Goal: Task Accomplishment & Management: Manage account settings

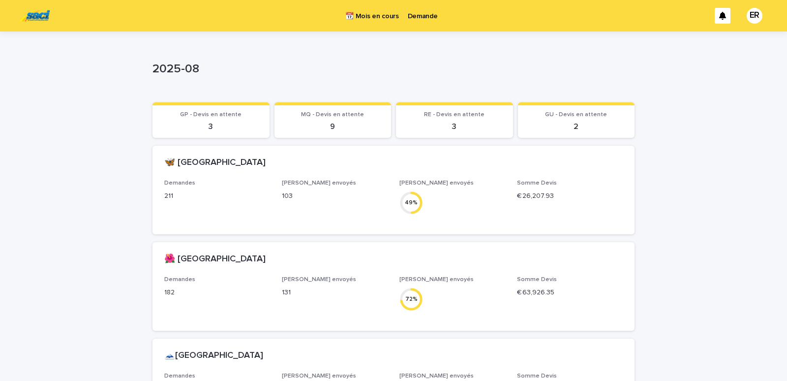
click at [414, 15] on p "Demande" at bounding box center [423, 10] width 30 height 21
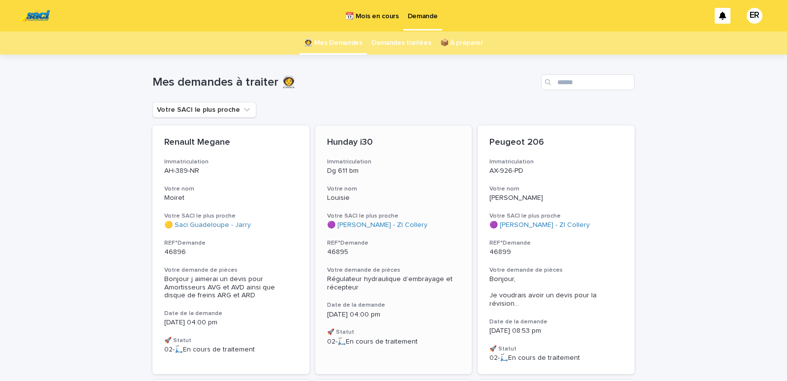
click at [371, 187] on h3 "Votre nom" at bounding box center [393, 189] width 133 height 8
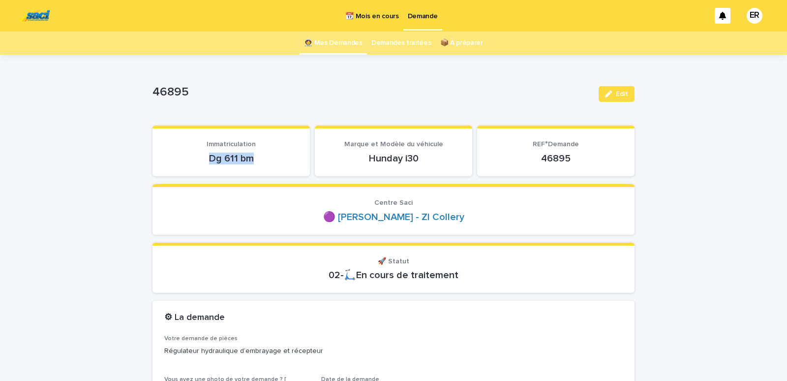
drag, startPoint x: 205, startPoint y: 159, endPoint x: 252, endPoint y: 159, distance: 47.2
click at [252, 159] on p "Dg 611 bm" at bounding box center [231, 158] width 134 height 12
copy p "Dg 611 bm"
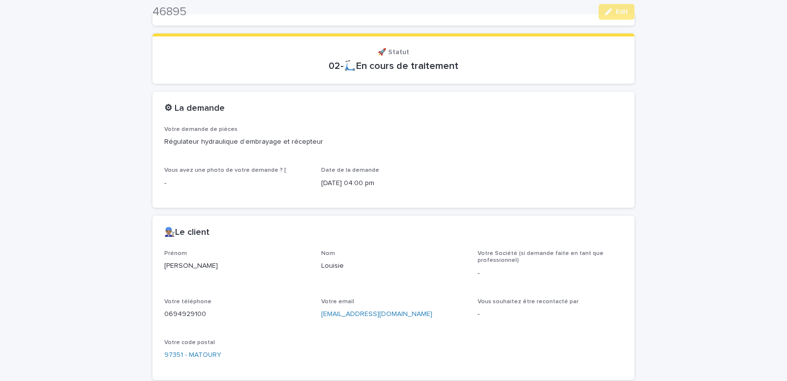
scroll to position [334, 0]
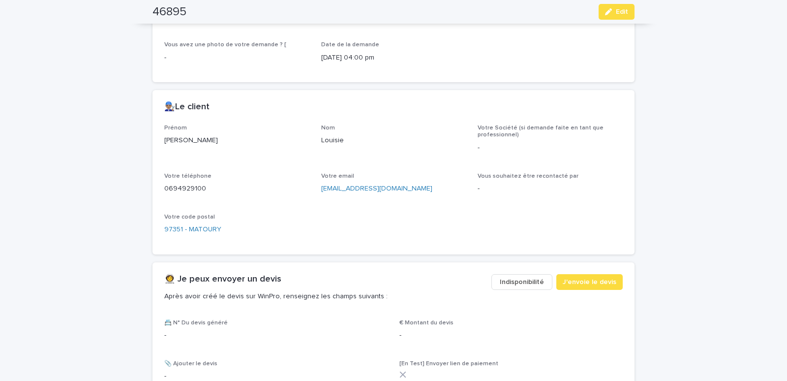
click at [524, 278] on span "Indisponibilité" at bounding box center [522, 282] width 44 height 10
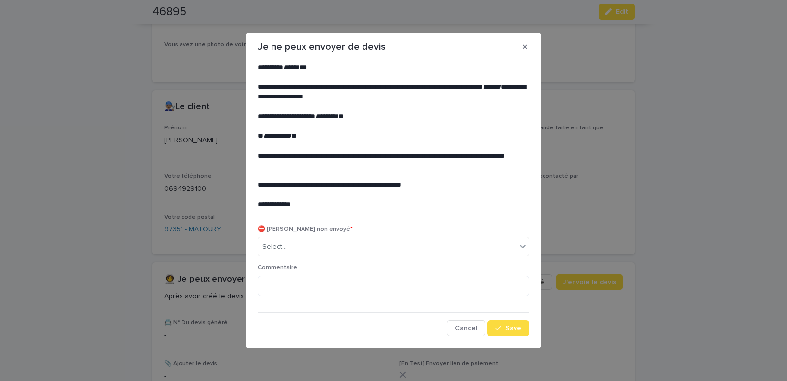
click at [289, 236] on div "⛔ Devis non envoyé * Select..." at bounding box center [393, 245] width 271 height 38
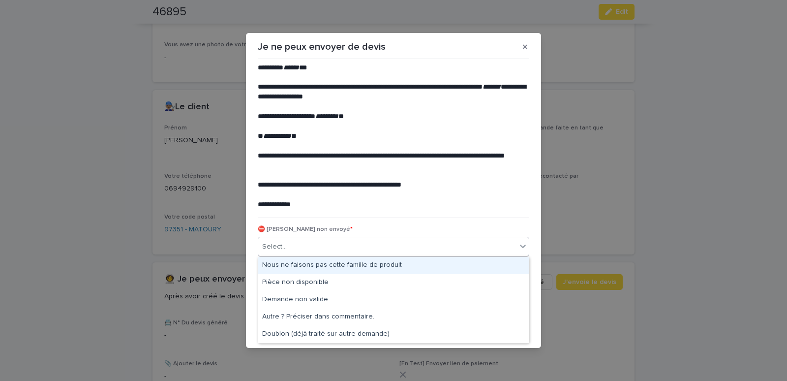
click at [289, 246] on div "Select..." at bounding box center [387, 247] width 258 height 16
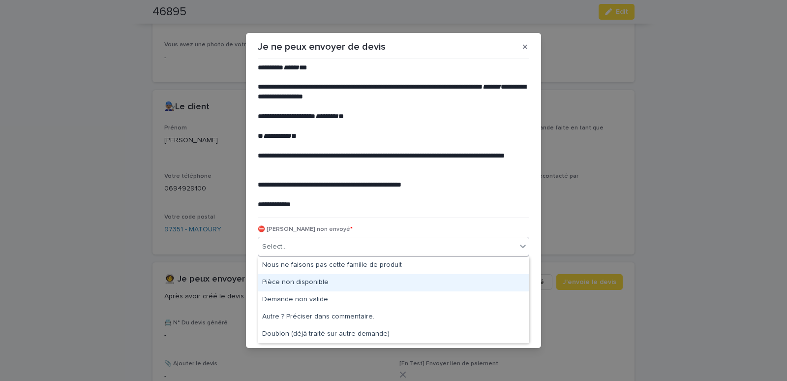
drag, startPoint x: 277, startPoint y: 275, endPoint x: 389, endPoint y: 291, distance: 113.8
click at [276, 278] on div "Pièce non disponible" at bounding box center [393, 282] width 270 height 17
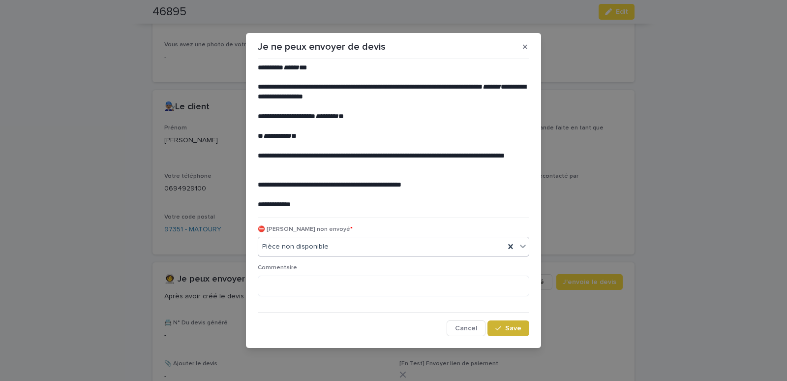
click at [517, 333] on button "Save" at bounding box center [508, 328] width 42 height 16
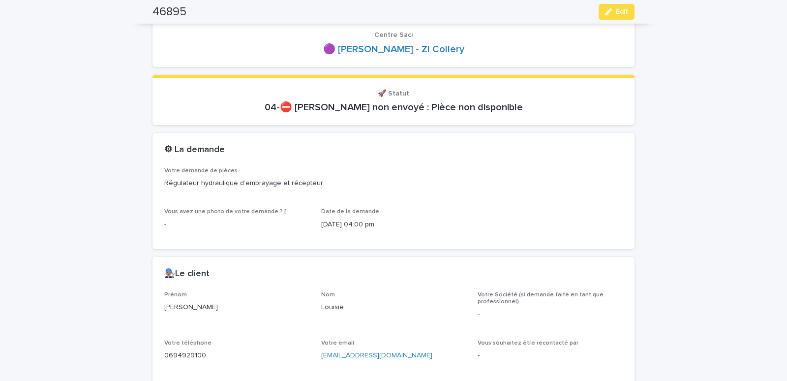
scroll to position [0, 0]
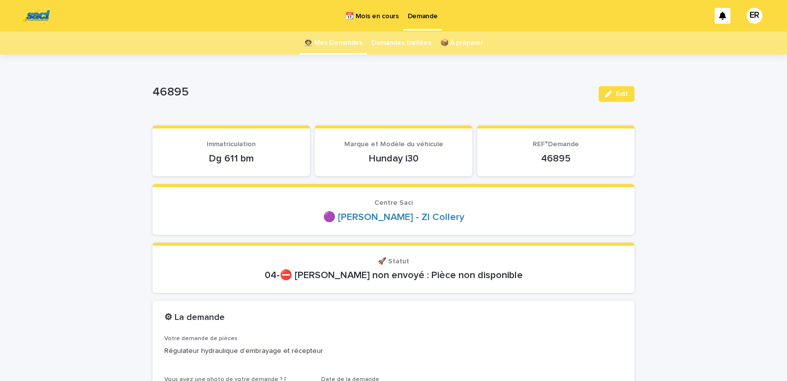
click at [326, 36] on link "👩‍🚀 Mes Demandes" at bounding box center [333, 42] width 59 height 23
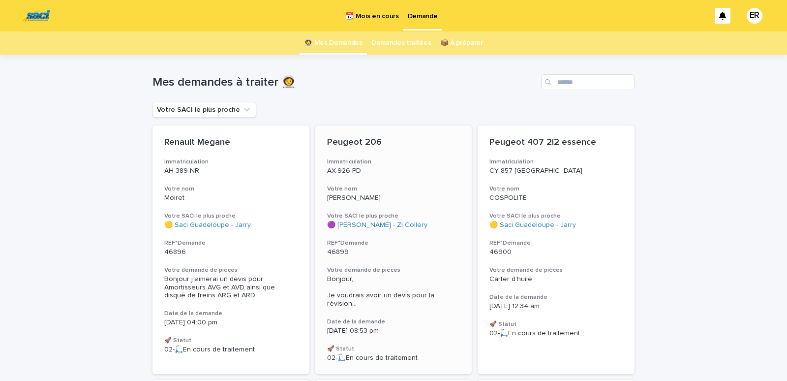
click at [391, 166] on div "AX-926-PD" at bounding box center [393, 170] width 133 height 10
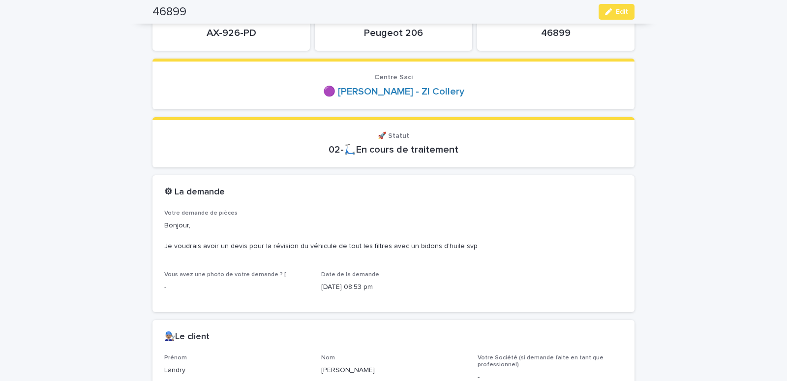
scroll to position [84, 0]
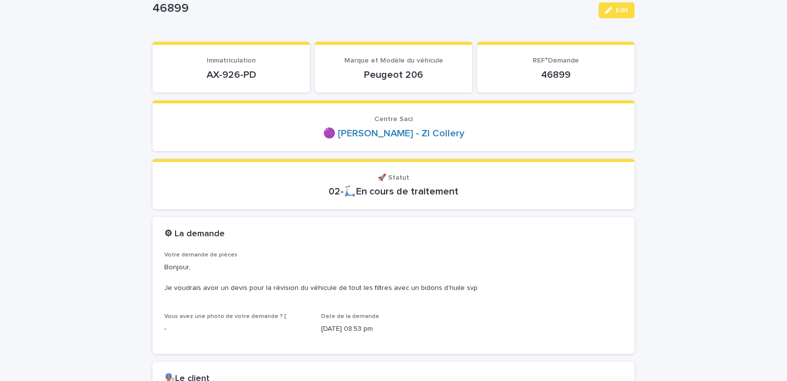
drag, startPoint x: 234, startPoint y: 77, endPoint x: 256, endPoint y: 74, distance: 22.8
click at [256, 74] on section "Immatriculation AX-926-PD" at bounding box center [230, 67] width 157 height 51
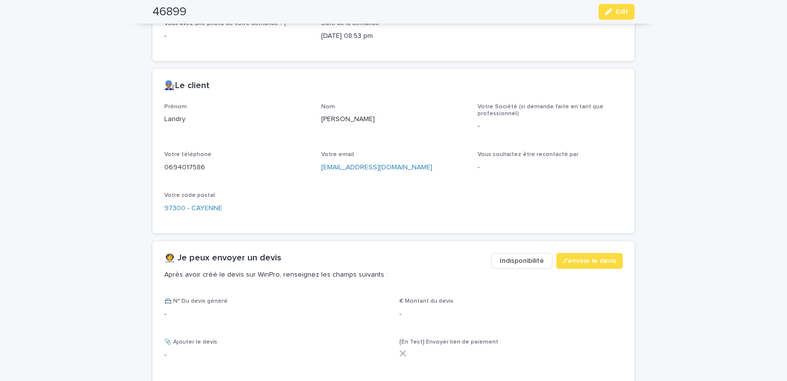
scroll to position [418, 0]
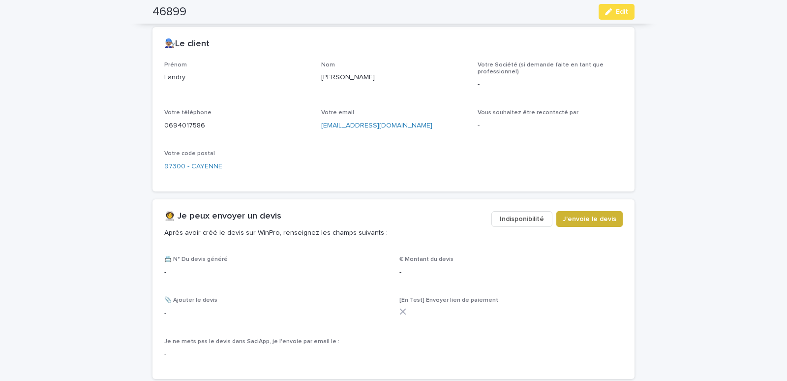
click at [588, 223] on span "J'envoie le devis" at bounding box center [590, 219] width 54 height 10
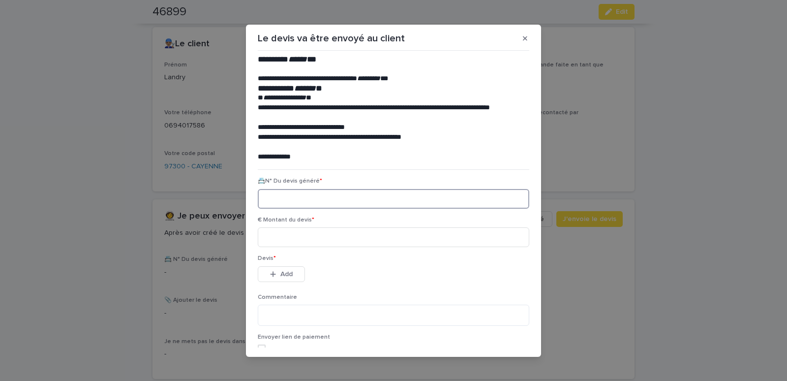
click at [300, 203] on input at bounding box center [393, 199] width 271 height 20
paste input "********"
type input "********"
click at [305, 238] on input at bounding box center [393, 237] width 271 height 20
type input "*****"
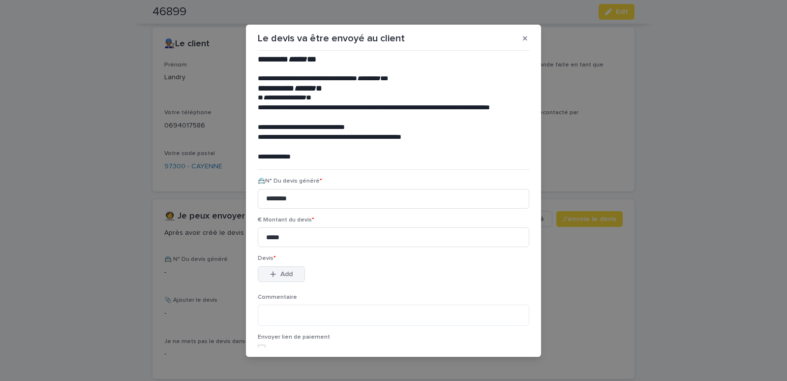
click at [280, 274] on span "Add" at bounding box center [286, 273] width 12 height 7
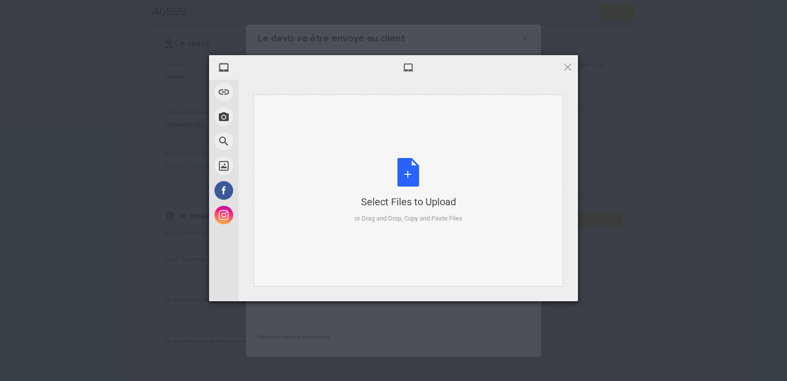
click at [277, 124] on div "Select Files to Upload or Drag and Drop, Copy and Paste Files" at bounding box center [408, 190] width 310 height 192
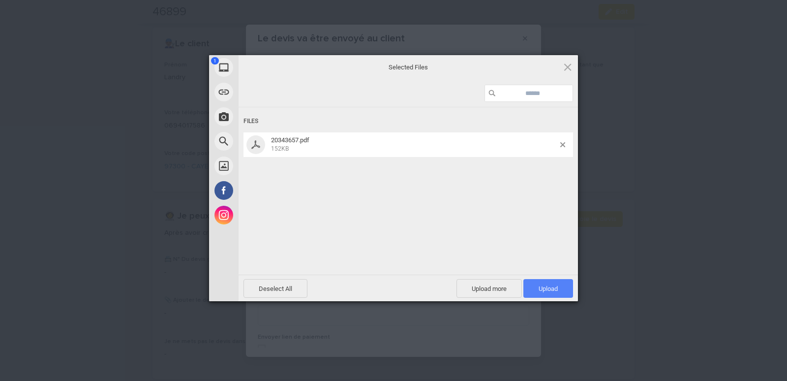
click at [554, 287] on span "Upload 1" at bounding box center [547, 288] width 19 height 7
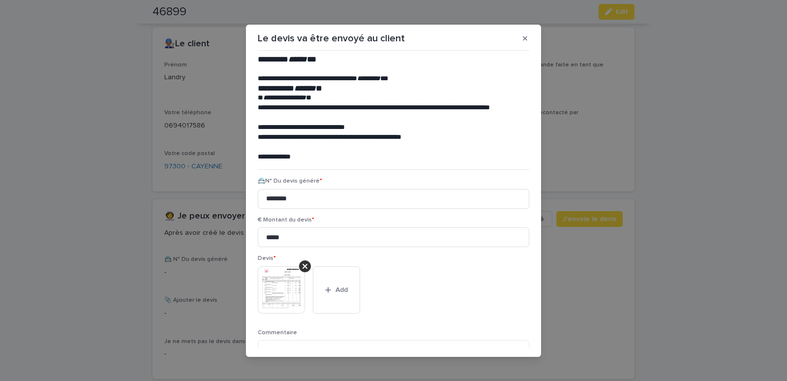
scroll to position [80, 0]
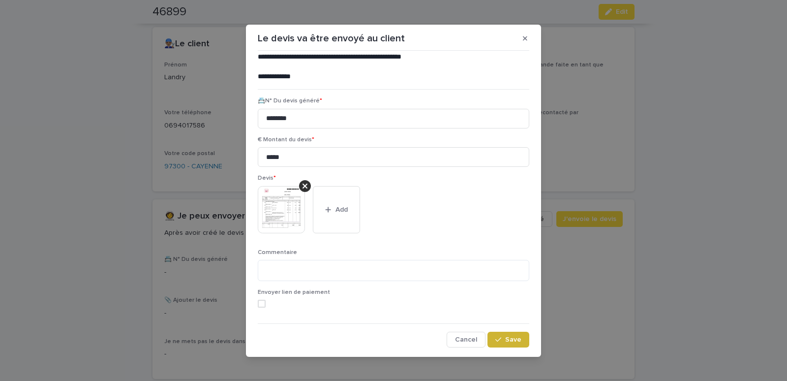
click at [505, 342] on span "Save" at bounding box center [513, 339] width 16 height 7
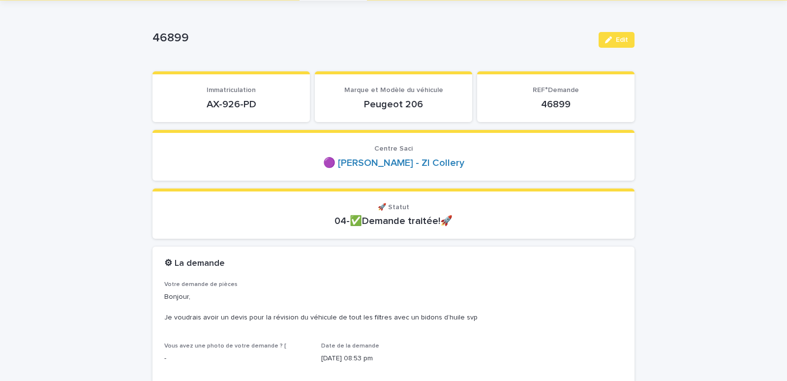
scroll to position [0, 0]
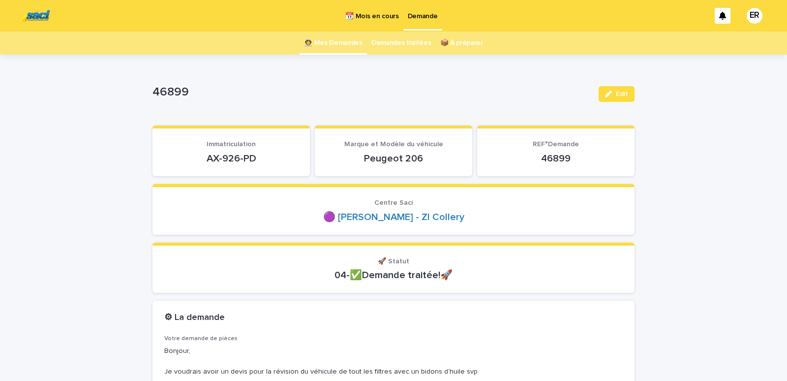
click at [336, 41] on link "👩‍🚀 Mes Demandes" at bounding box center [333, 42] width 59 height 23
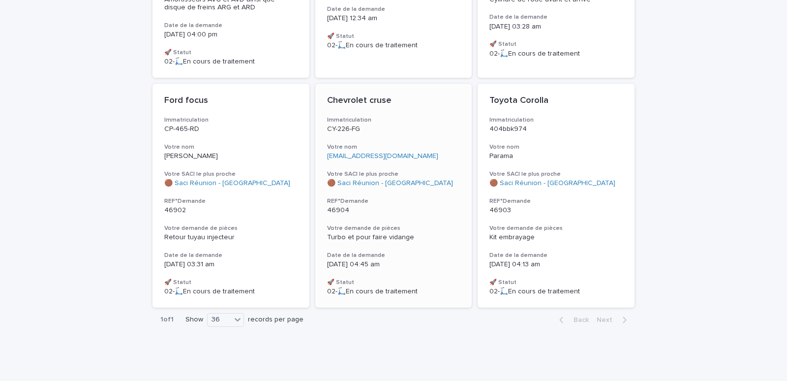
scroll to position [79, 0]
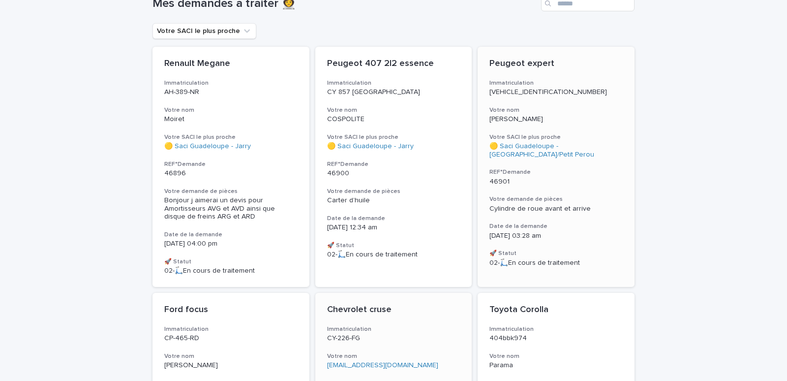
click at [592, 104] on div "Peugeot expert Immatriculation VF3BZRHXB86051946 Votre nom Stephen Votre SACI l…" at bounding box center [556, 163] width 157 height 232
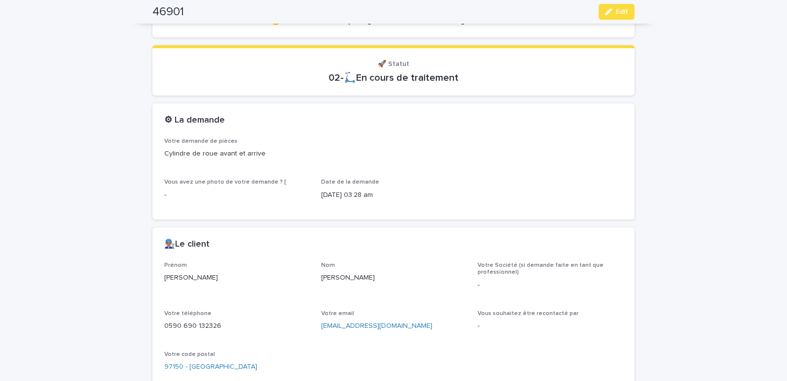
scroll to position [42, 0]
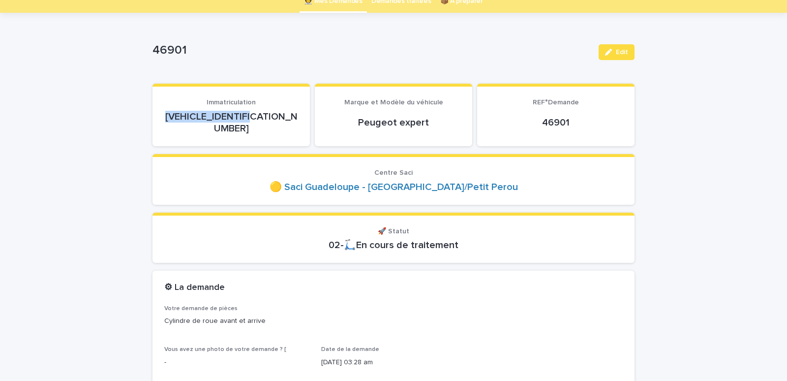
drag, startPoint x: 170, startPoint y: 122, endPoint x: 284, endPoint y: 116, distance: 114.7
click at [284, 116] on p "VF3BZRHXB86051946" at bounding box center [231, 123] width 134 height 24
copy p "VF3BZRHXB86051946"
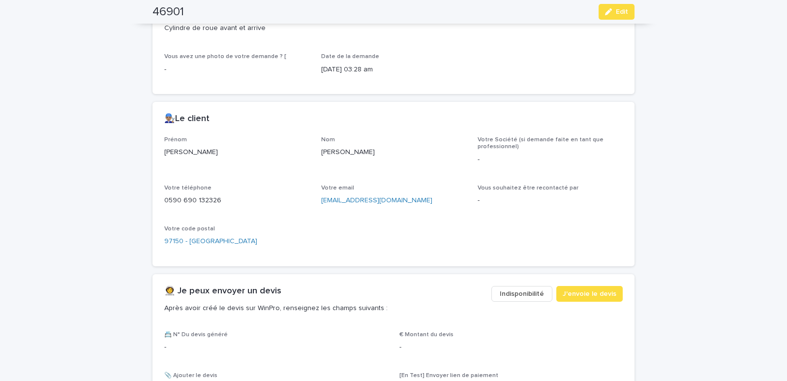
scroll to position [502, 0]
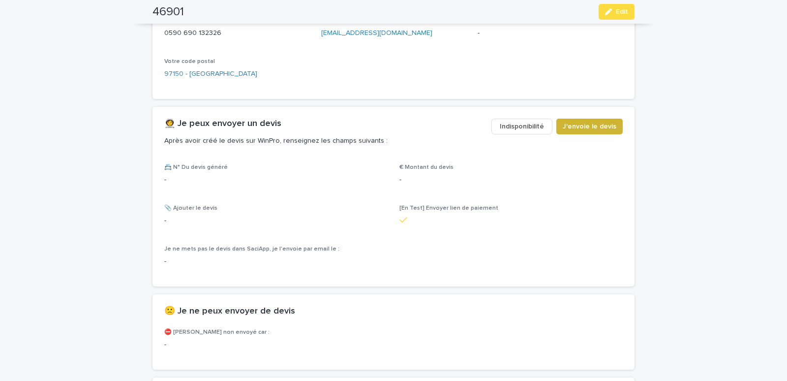
click at [594, 121] on span "J'envoie le devis" at bounding box center [590, 126] width 54 height 10
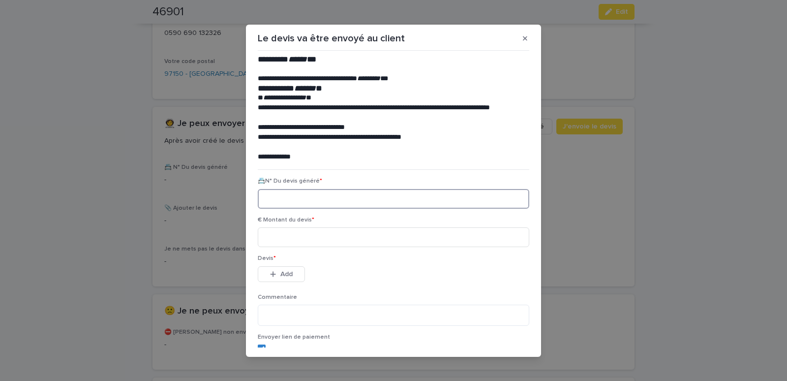
click at [288, 193] on input at bounding box center [393, 199] width 271 height 20
paste input "********"
type input "********"
click at [299, 241] on input at bounding box center [393, 237] width 271 height 20
type input "*****"
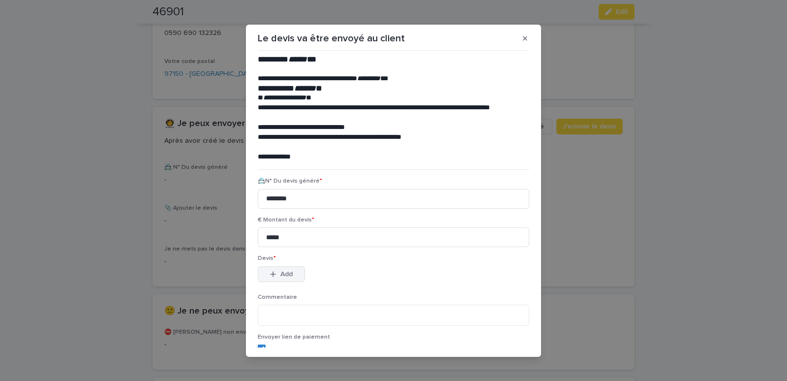
click at [274, 272] on div "button" at bounding box center [275, 273] width 10 height 7
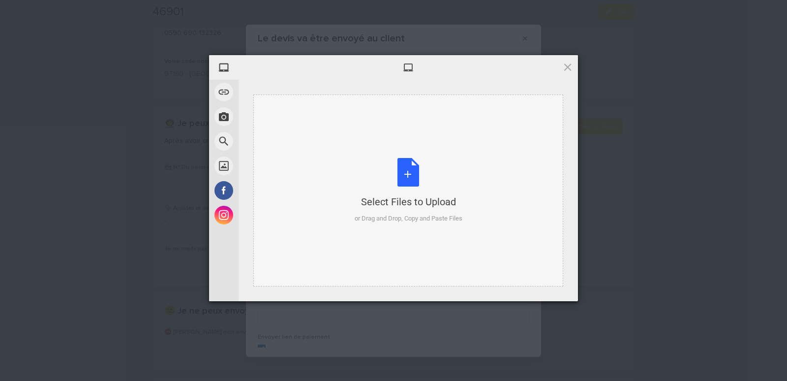
click at [314, 142] on div "Select Files to Upload or Drag and Drop, Copy and Paste Files" at bounding box center [408, 190] width 310 height 192
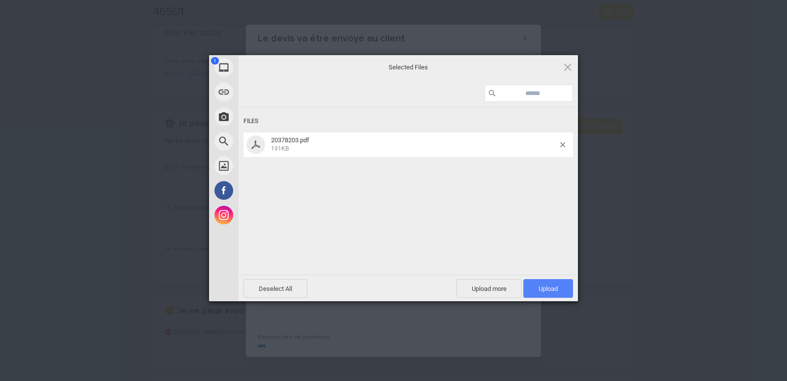
click at [538, 289] on span "Upload 1" at bounding box center [547, 288] width 19 height 7
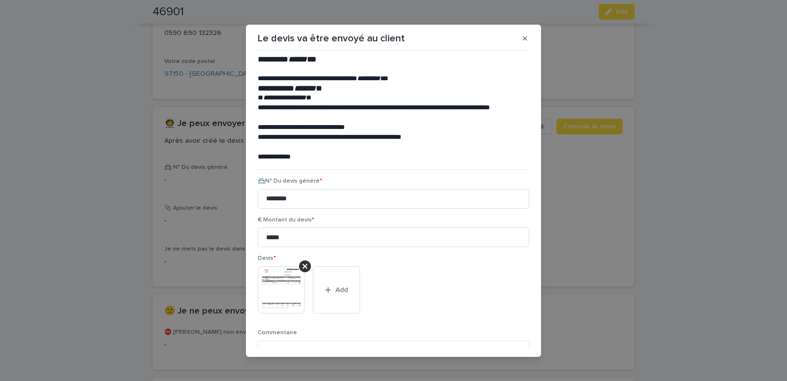
scroll to position [80, 0]
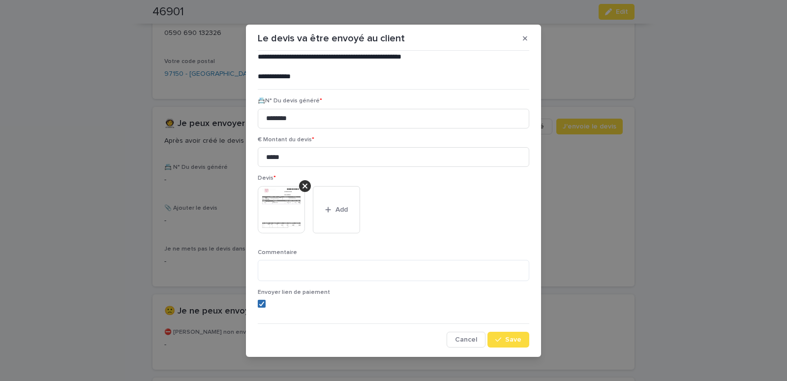
click at [259, 304] on icon at bounding box center [262, 303] width 6 height 5
click at [506, 339] on span "Save" at bounding box center [513, 339] width 16 height 7
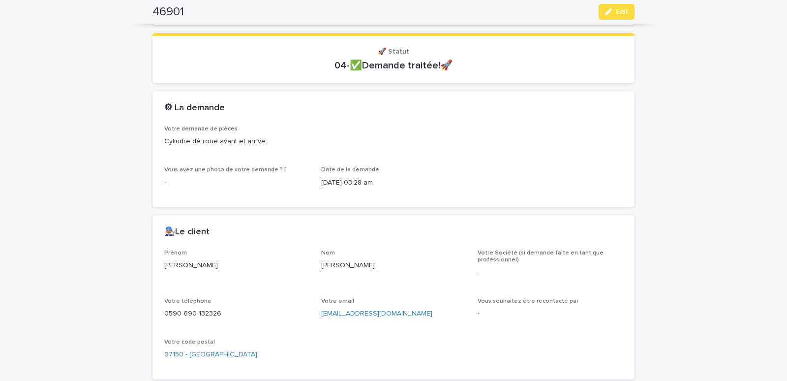
scroll to position [0, 0]
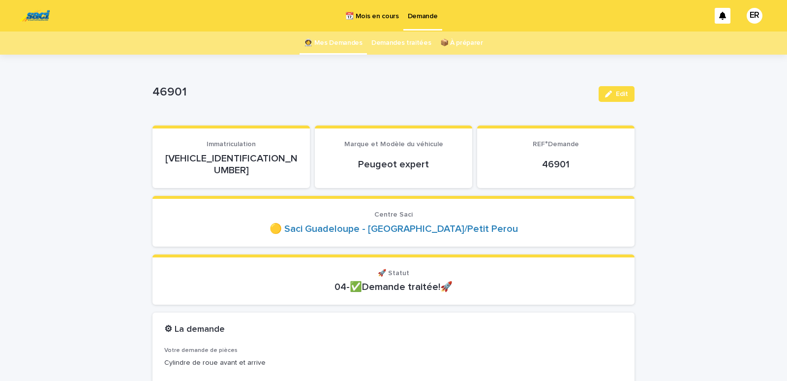
click at [340, 43] on link "👩‍🚀 Mes Demandes" at bounding box center [333, 42] width 59 height 23
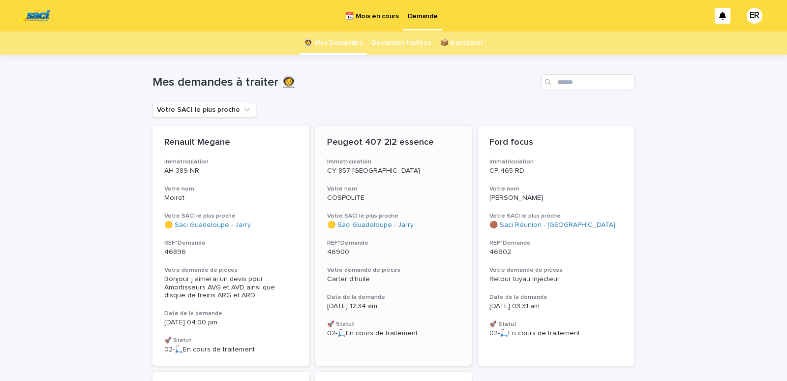
click at [424, 172] on p "CY 857 NJ" at bounding box center [393, 171] width 133 height 8
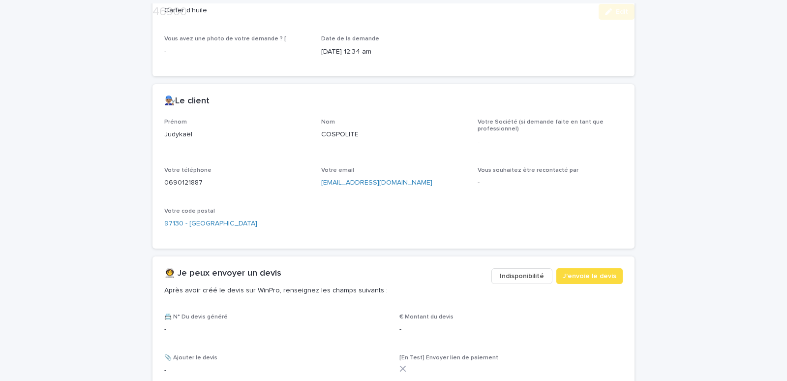
scroll to position [507, 0]
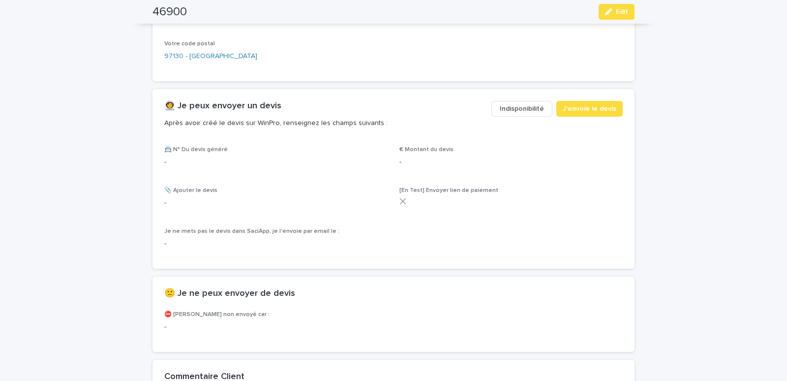
click at [530, 109] on span "Indisponibilité" at bounding box center [522, 109] width 44 height 10
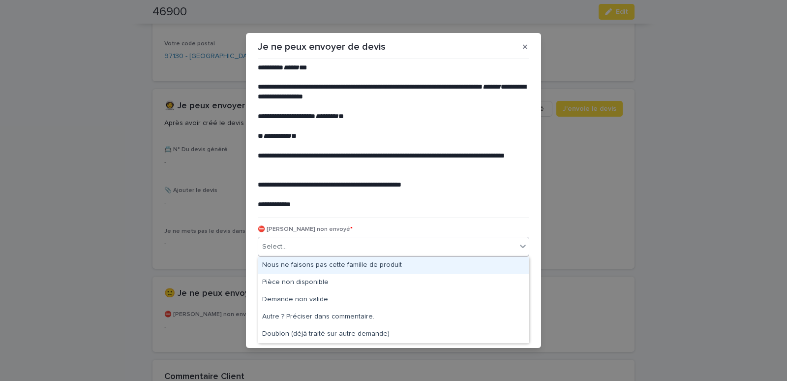
click at [319, 244] on div "Select..." at bounding box center [387, 247] width 258 height 16
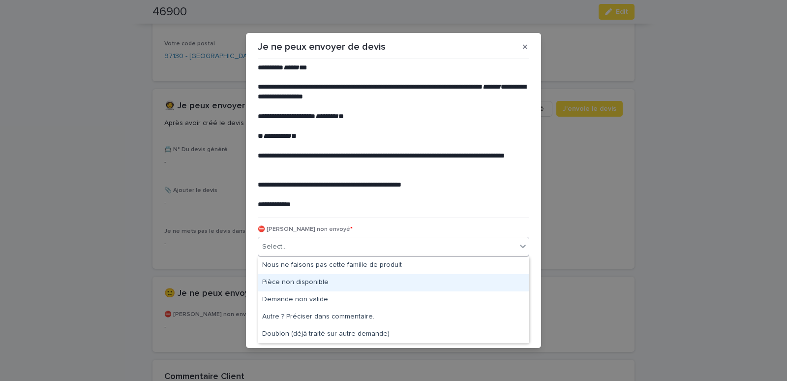
click at [289, 277] on div "Pièce non disponible" at bounding box center [393, 282] width 270 height 17
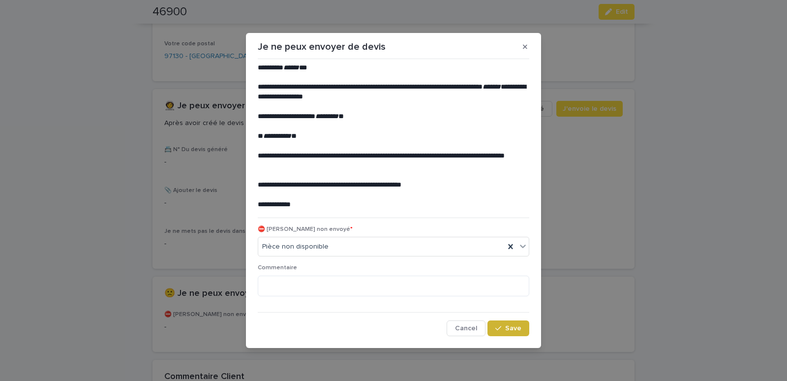
click at [501, 326] on icon "button" at bounding box center [498, 328] width 6 height 7
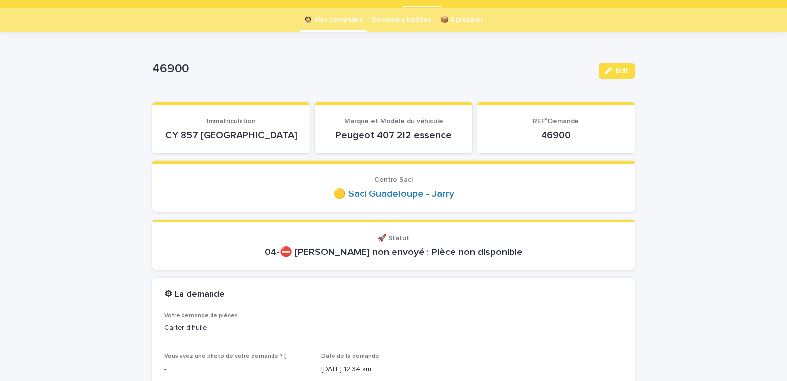
scroll to position [0, 0]
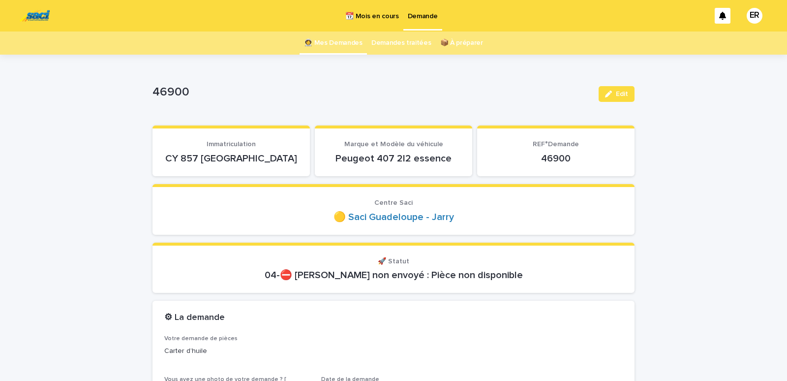
click at [341, 38] on link "👩‍🚀 Mes Demandes" at bounding box center [333, 42] width 59 height 23
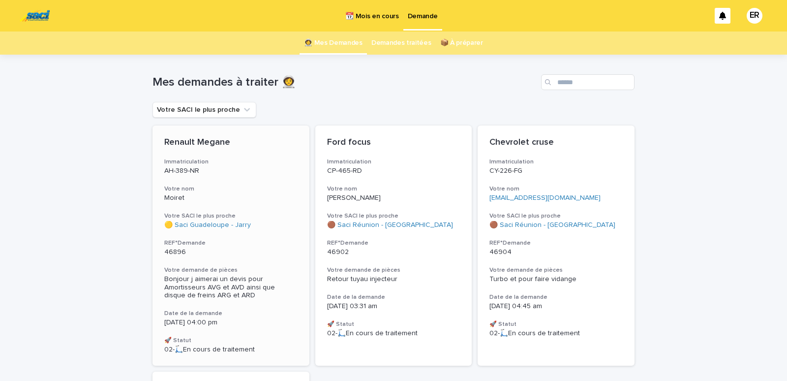
click at [214, 169] on p "AH-389-NR" at bounding box center [230, 171] width 133 height 8
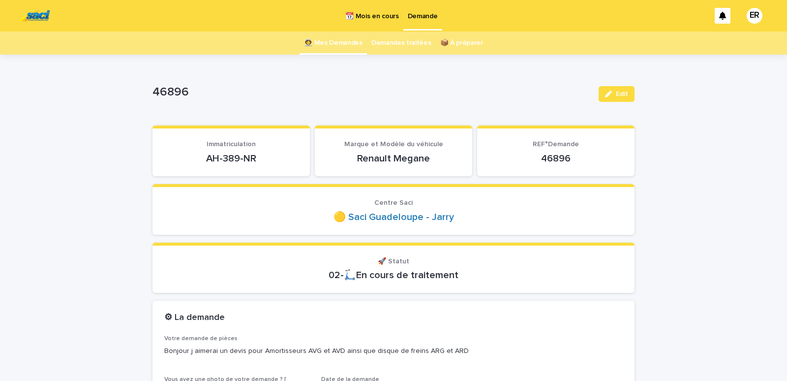
scroll to position [125, 0]
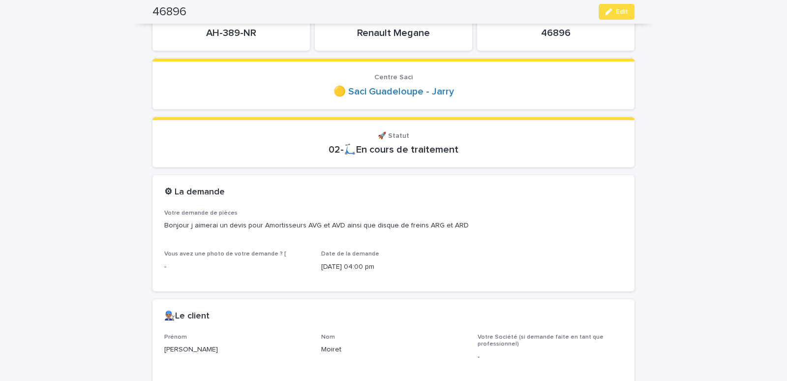
drag, startPoint x: 191, startPoint y: 36, endPoint x: 291, endPoint y: 36, distance: 99.3
click at [291, 36] on p "AH-389-NR" at bounding box center [231, 33] width 134 height 12
copy p "AH-389-NR"
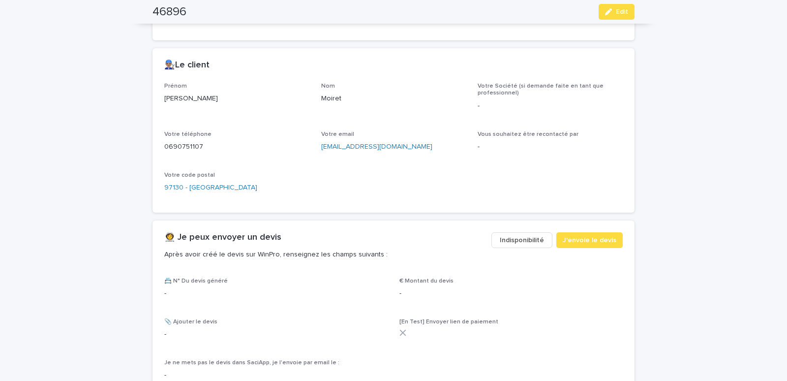
scroll to position [543, 0]
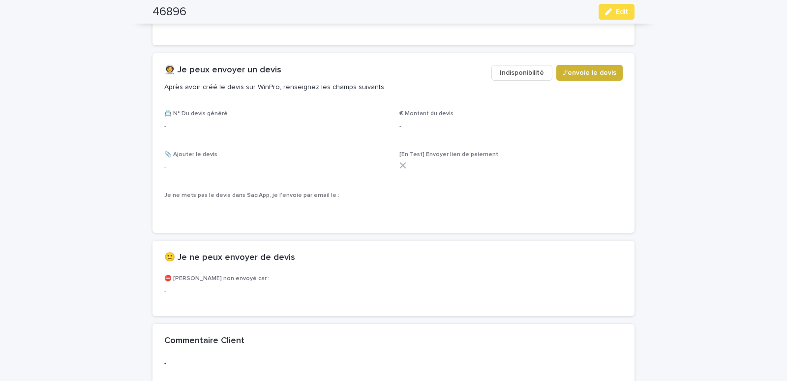
click at [588, 72] on span "J'envoie le devis" at bounding box center [590, 73] width 54 height 10
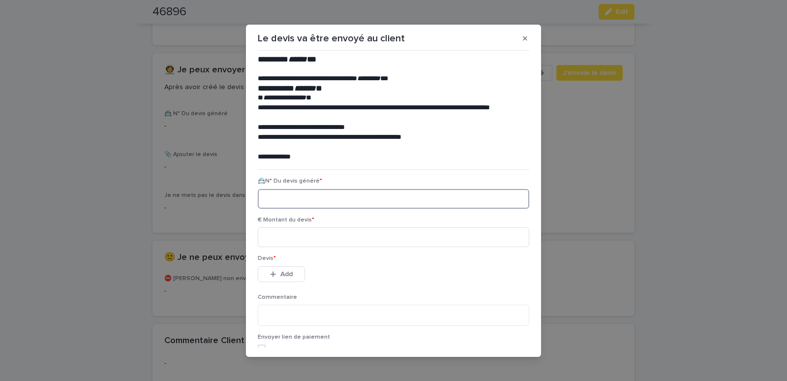
click at [279, 201] on input at bounding box center [393, 199] width 271 height 20
paste input "********"
type input "********"
click at [286, 238] on input at bounding box center [393, 237] width 271 height 20
type input "******"
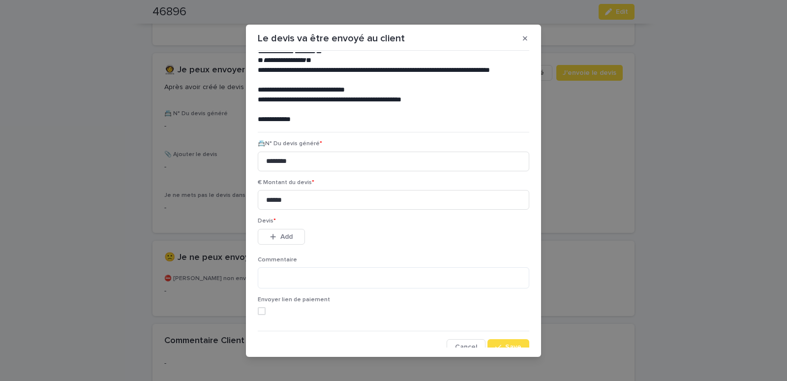
scroll to position [45, 0]
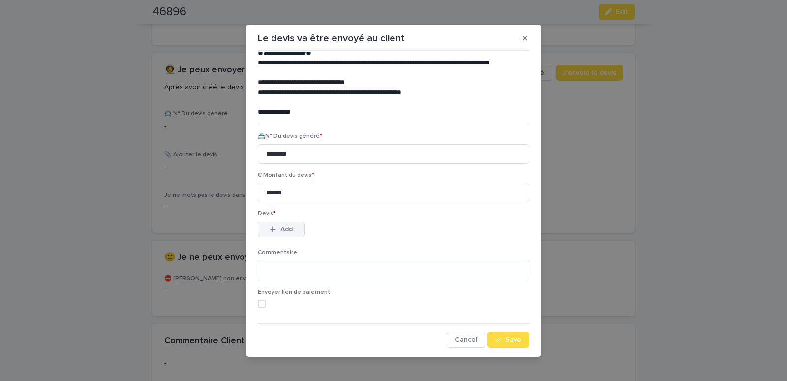
click at [290, 225] on button "Add" at bounding box center [281, 229] width 47 height 16
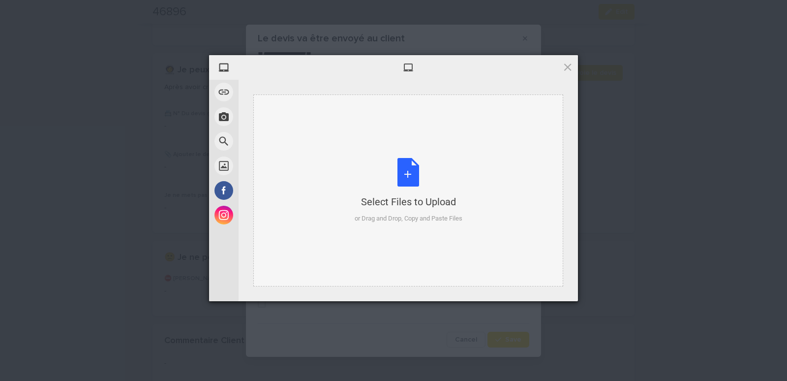
click at [295, 112] on div "Select Files to Upload or Drag and Drop, Copy and Paste Files" at bounding box center [408, 190] width 310 height 192
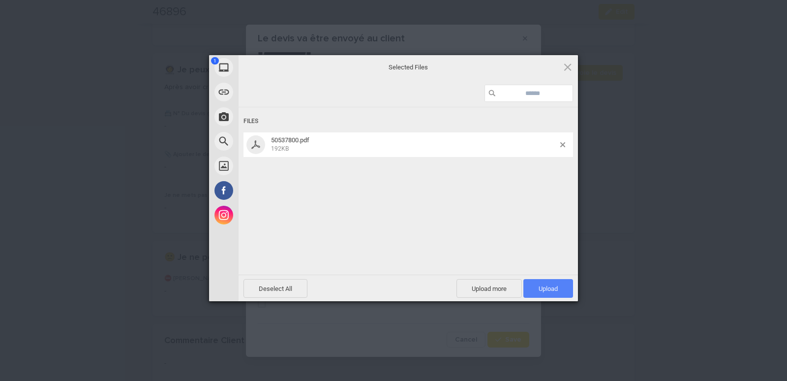
click at [543, 286] on span "Upload 1" at bounding box center [547, 288] width 19 height 7
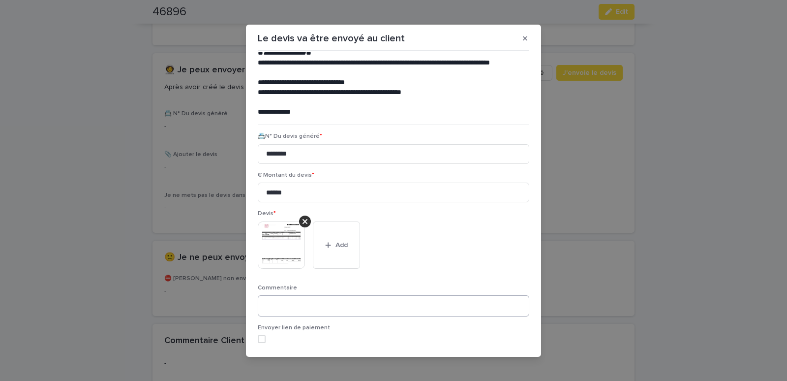
scroll to position [80, 0]
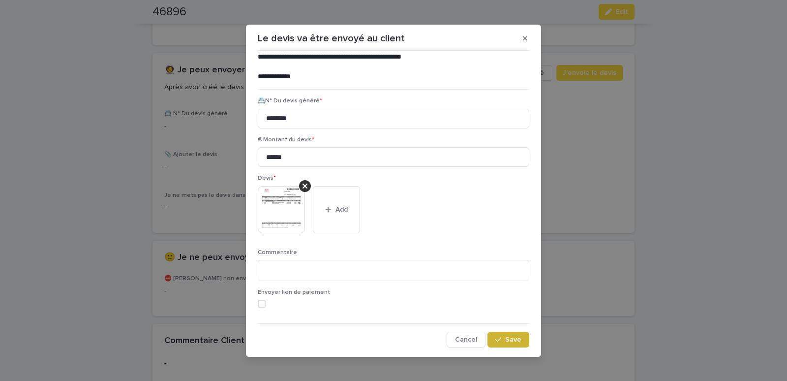
click at [505, 337] on span "Save" at bounding box center [513, 339] width 16 height 7
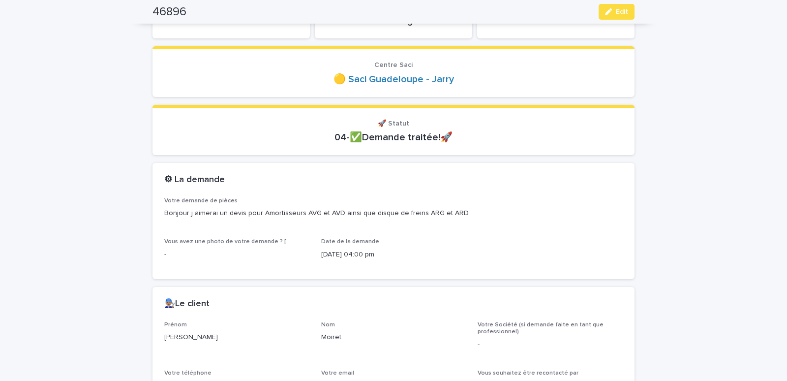
scroll to position [0, 0]
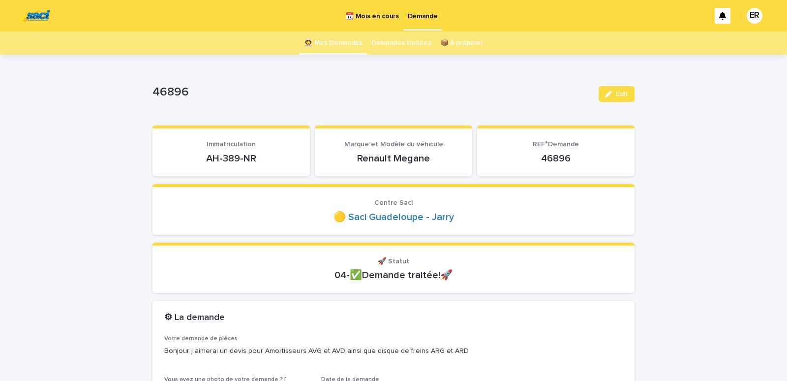
click at [347, 40] on link "👩‍🚀 Mes Demandes" at bounding box center [333, 42] width 59 height 23
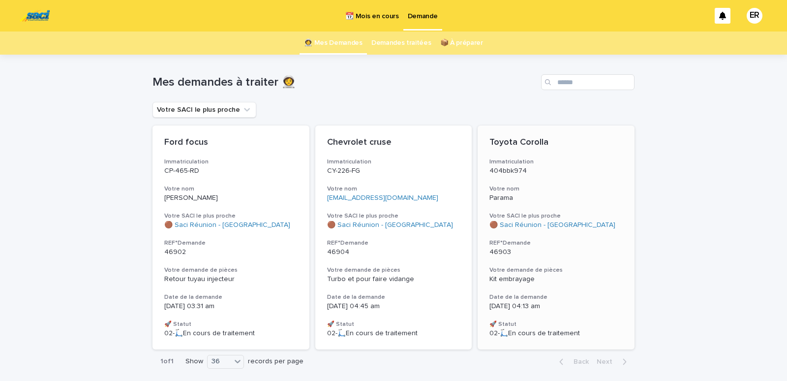
click at [566, 181] on div "Toyota Corolla Immatriculation 404bbk974 Votre nom Parama Votre SACI le plus pr…" at bounding box center [556, 237] width 157 height 224
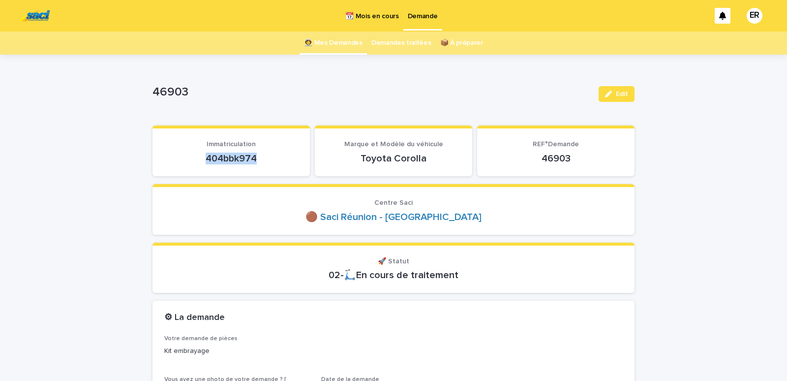
drag, startPoint x: 202, startPoint y: 156, endPoint x: 269, endPoint y: 161, distance: 67.1
click at [269, 161] on p "404bbk974" at bounding box center [231, 158] width 134 height 12
copy p "404bbk974"
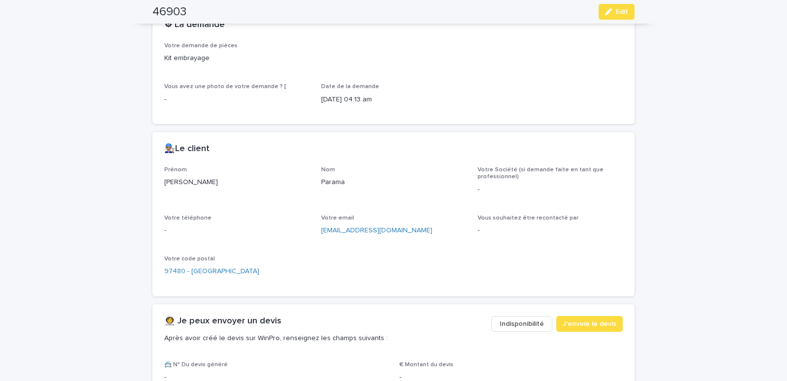
scroll to position [460, 0]
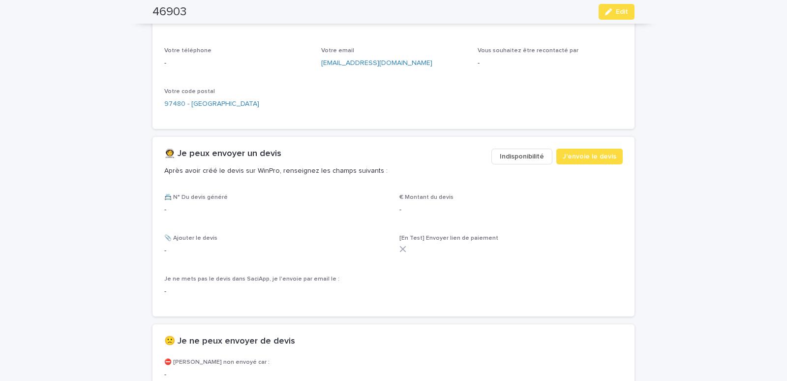
click at [520, 156] on span "Indisponibilité" at bounding box center [522, 156] width 44 height 10
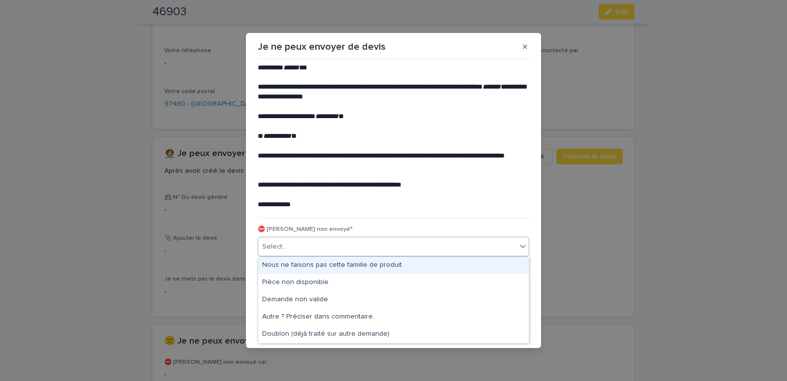
click at [317, 245] on div "Select..." at bounding box center [387, 247] width 258 height 16
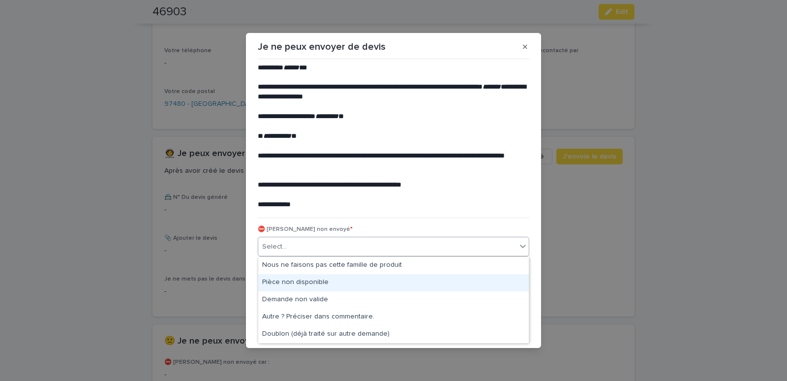
click at [306, 282] on div "Pièce non disponible" at bounding box center [393, 282] width 270 height 17
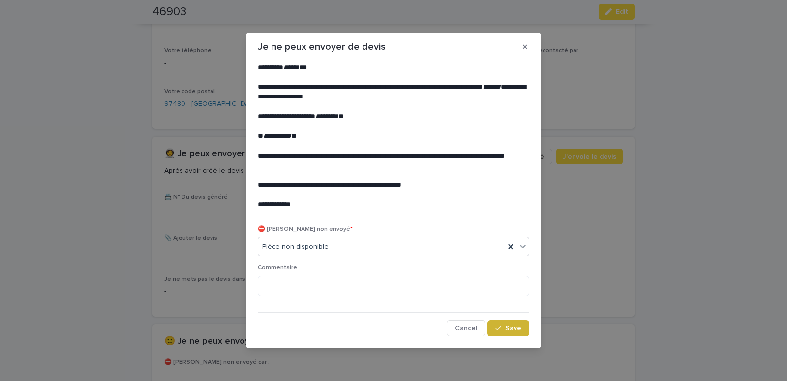
click at [509, 328] on span "Save" at bounding box center [513, 328] width 16 height 7
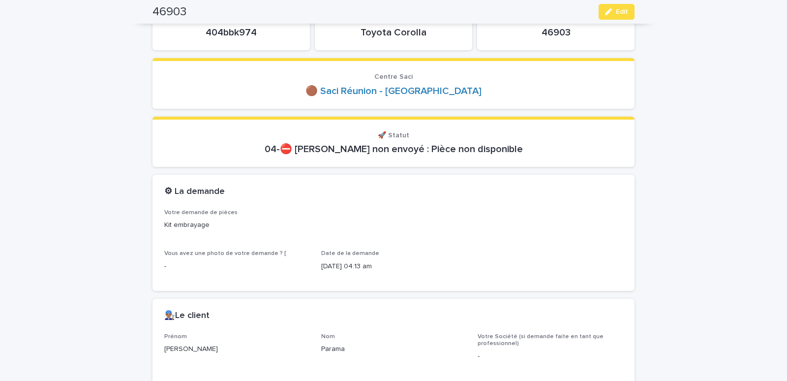
scroll to position [0, 0]
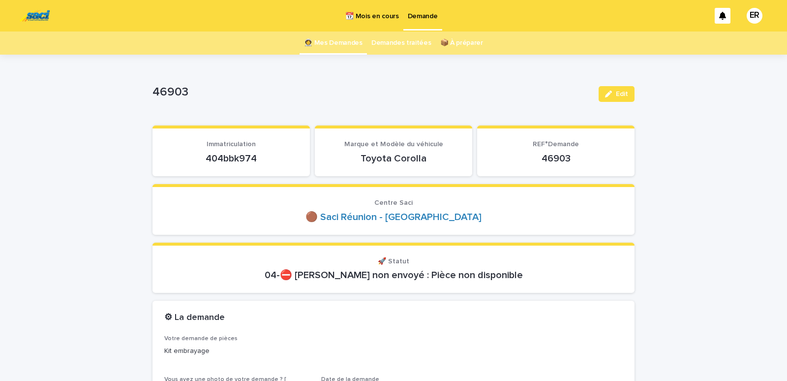
click at [348, 44] on link "👩‍🚀 Mes Demandes" at bounding box center [333, 42] width 59 height 23
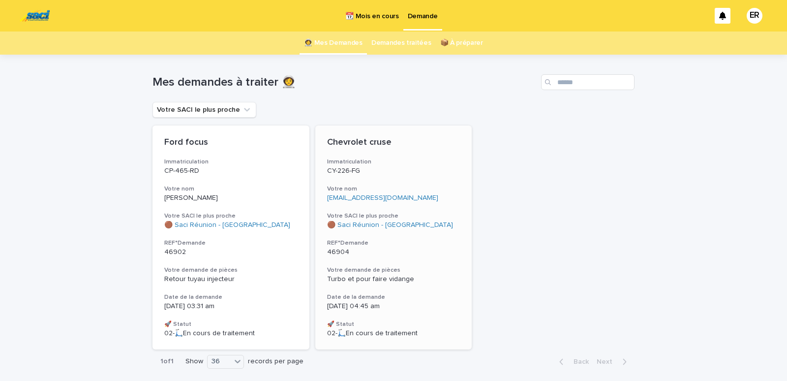
click at [406, 163] on h3 "Immatriculation" at bounding box center [393, 162] width 133 height 8
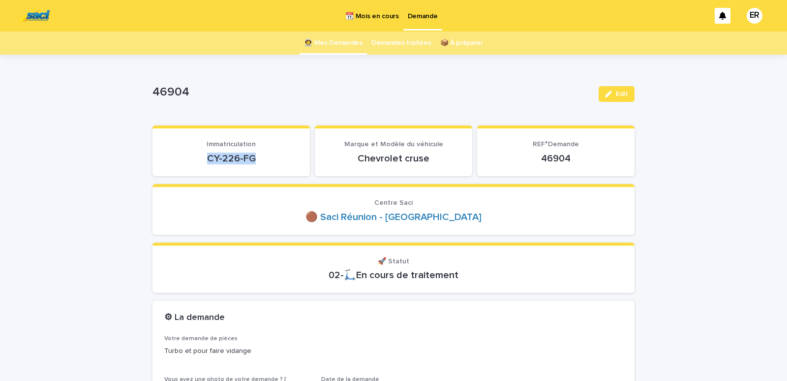
drag, startPoint x: 195, startPoint y: 158, endPoint x: 269, endPoint y: 155, distance: 74.3
click at [269, 155] on p "CY-226-FG" at bounding box center [231, 158] width 134 height 12
copy p "CY-226-FG"
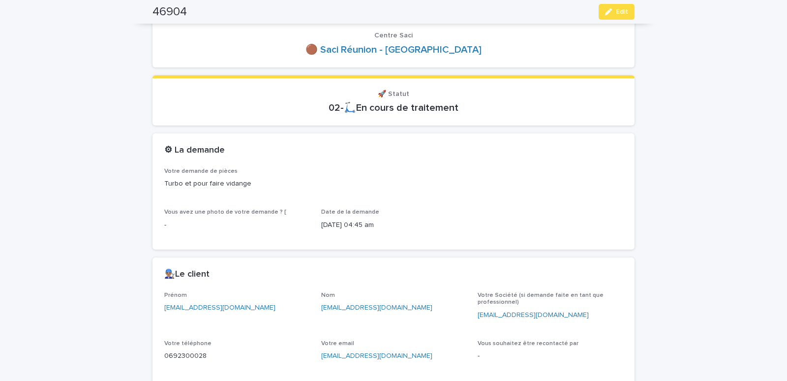
scroll to position [293, 0]
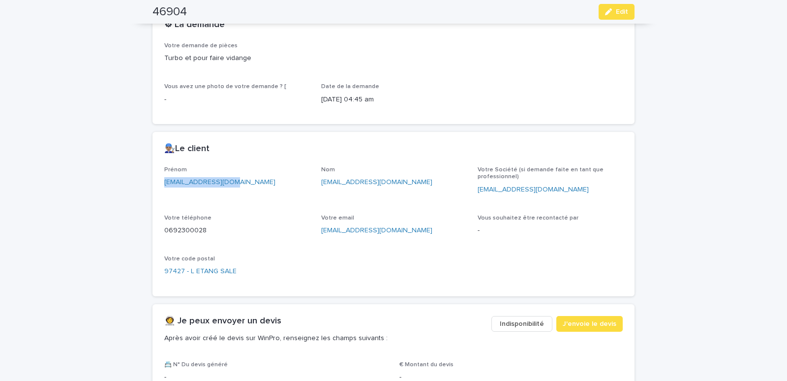
drag, startPoint x: 159, startPoint y: 181, endPoint x: 224, endPoint y: 180, distance: 64.9
click at [224, 180] on div "Prénom haraf427@hotmail.fr Nom haraf427@hotmail.fr Votre Société (si demande fa…" at bounding box center [393, 231] width 482 height 130
copy link "haraf427@hotmail.fr"
click at [616, 12] on span "Edit" at bounding box center [622, 11] width 12 height 7
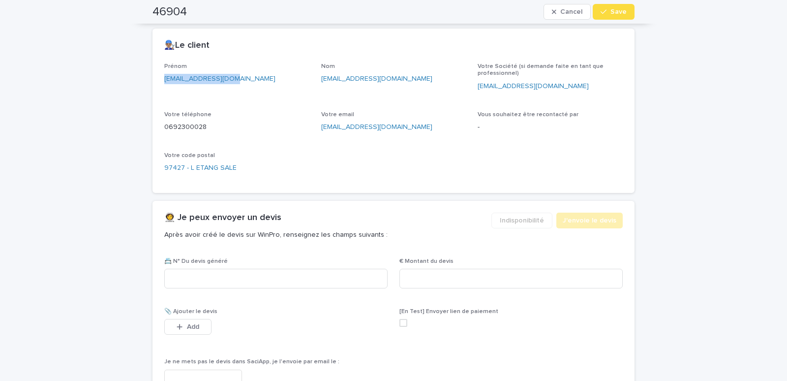
scroll to position [424, 0]
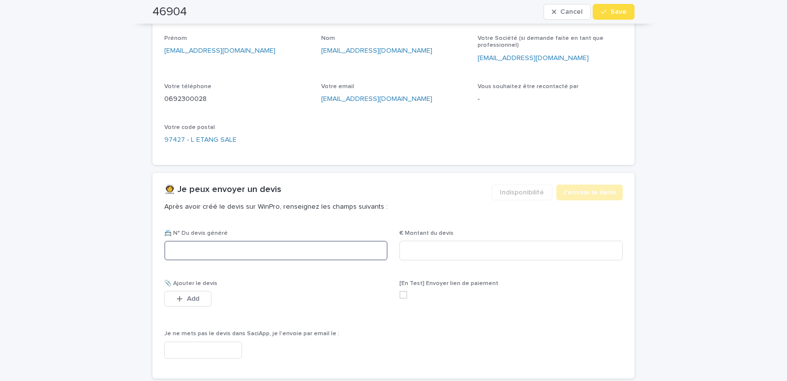
click at [217, 251] on input at bounding box center [275, 250] width 223 height 20
paste input "********"
type input "********"
click at [421, 252] on input at bounding box center [510, 250] width 223 height 20
type input "******"
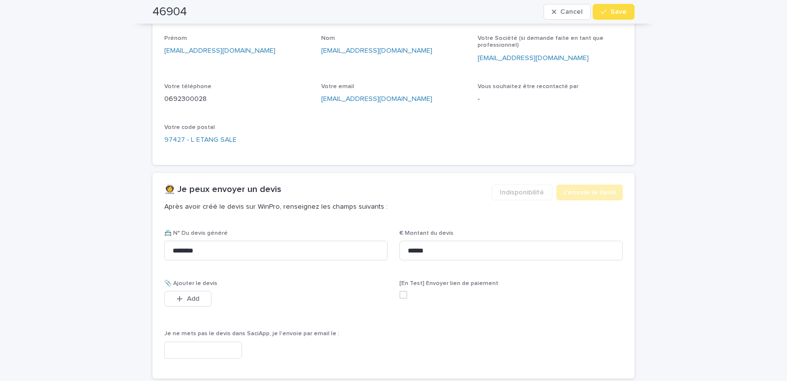
click at [214, 347] on input "text" at bounding box center [203, 349] width 78 height 17
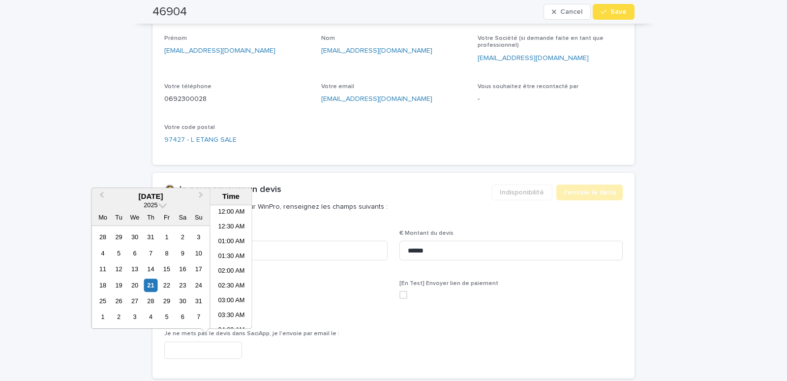
scroll to position [123, 0]
click at [224, 282] on li "06:30 AM" at bounding box center [231, 281] width 42 height 15
type input "**********"
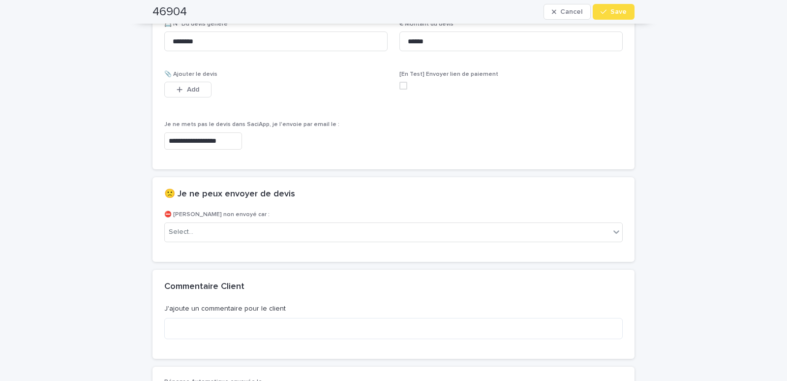
scroll to position [466, 0]
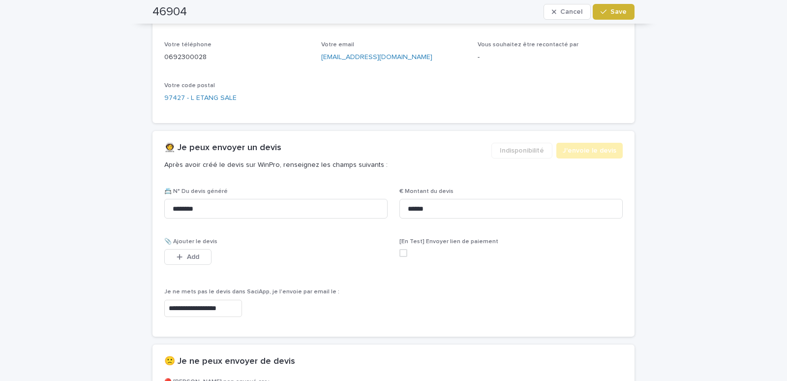
click at [610, 12] on span "Save" at bounding box center [618, 11] width 16 height 7
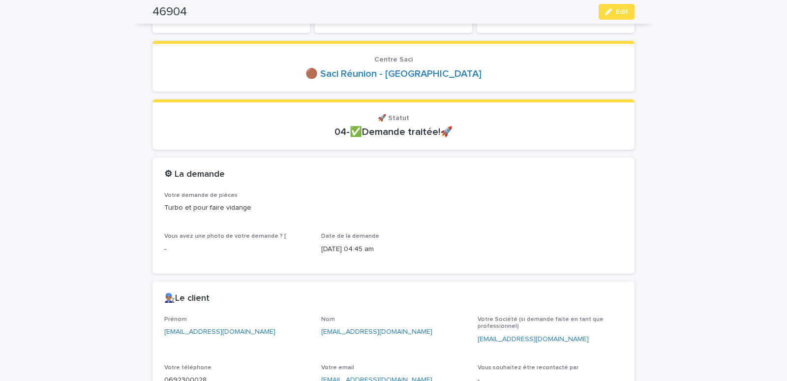
scroll to position [0, 0]
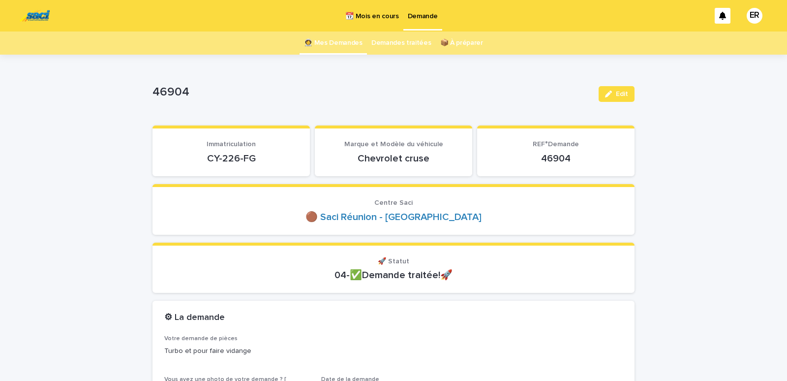
click at [347, 41] on link "👩‍🚀 Mes Demandes" at bounding box center [333, 42] width 59 height 23
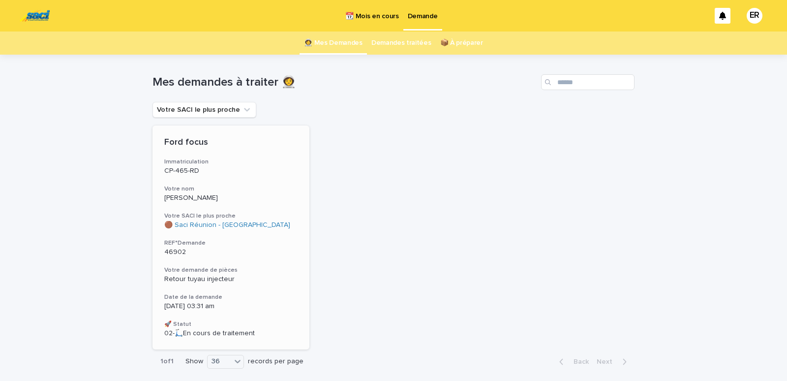
click at [251, 193] on div "Boyer" at bounding box center [230, 197] width 133 height 10
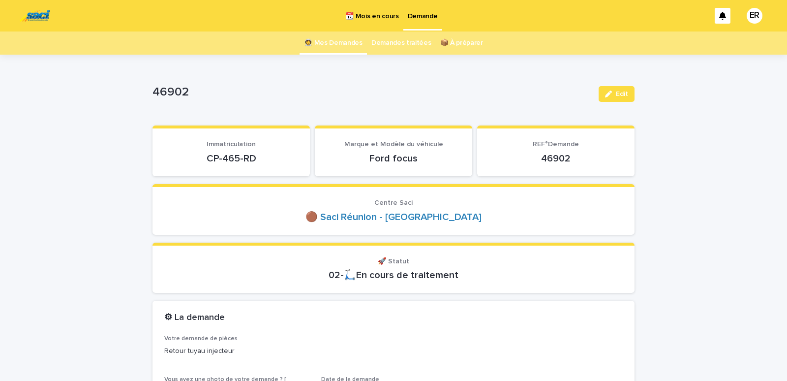
drag, startPoint x: 192, startPoint y: 155, endPoint x: 255, endPoint y: 156, distance: 63.4
click at [255, 156] on p "CP-465-RD" at bounding box center [231, 158] width 134 height 12
copy p "CP-465-RD"
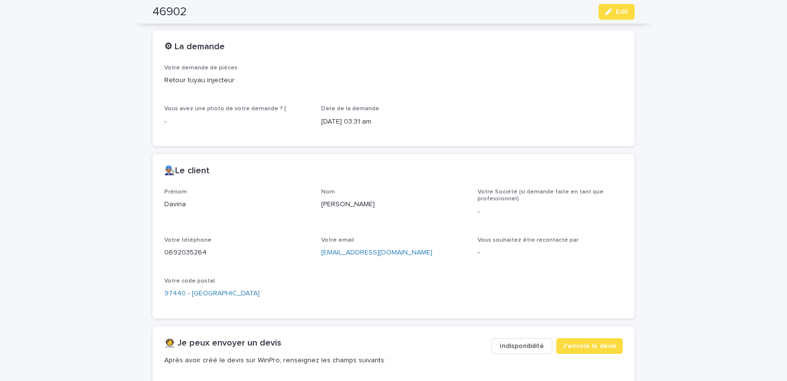
scroll to position [293, 0]
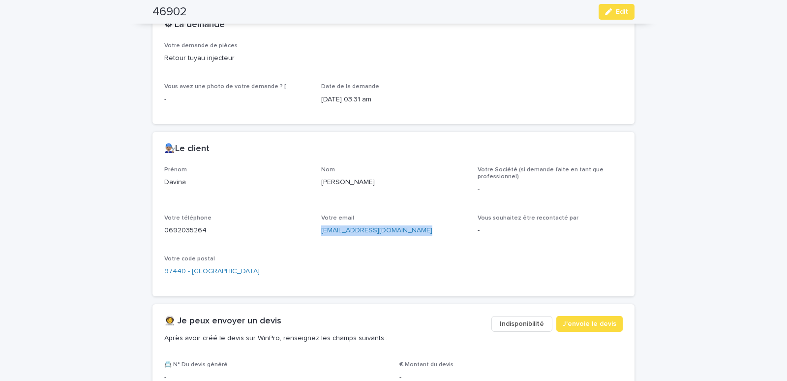
drag, startPoint x: 316, startPoint y: 235, endPoint x: 410, endPoint y: 238, distance: 94.5
click at [410, 238] on div "Prénom Davina Nom Boyer Votre Société (si demande faite en tant que professionn…" at bounding box center [393, 225] width 458 height 118
copy link "davinaboyeranjalie@gmail.com"
click at [620, 12] on span "Edit" at bounding box center [622, 11] width 12 height 7
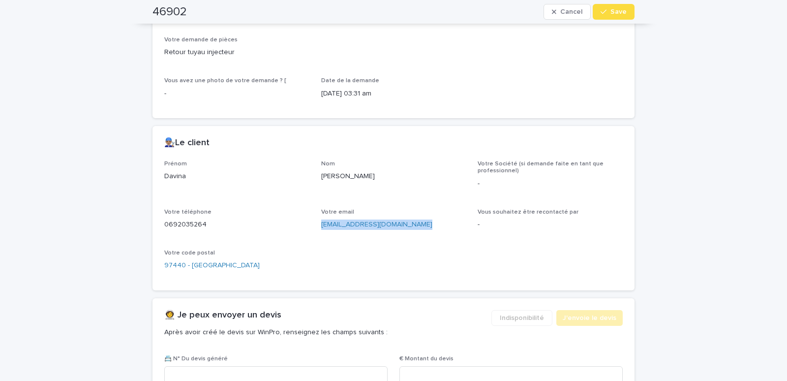
scroll to position [466, 0]
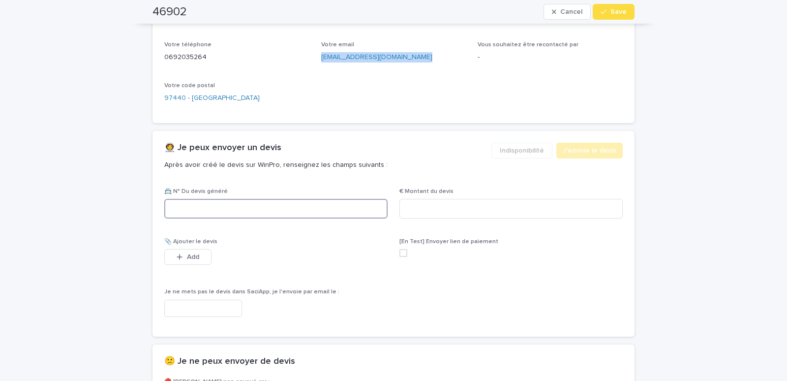
click at [191, 210] on input at bounding box center [275, 209] width 223 height 20
type input "********"
click at [448, 210] on input at bounding box center [510, 209] width 223 height 20
type input "*****"
click at [194, 306] on input "text" at bounding box center [203, 307] width 78 height 17
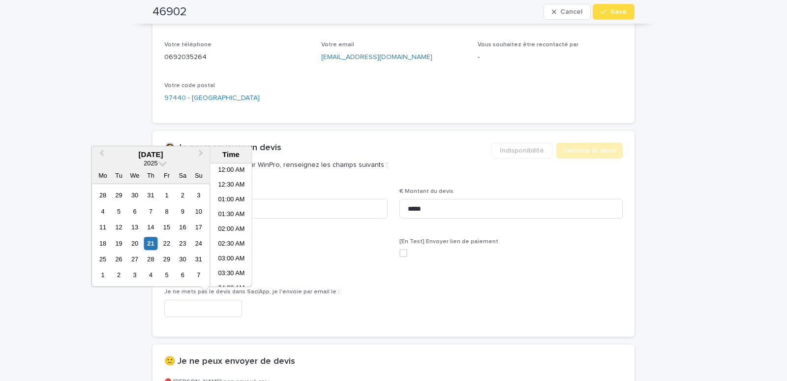
scroll to position [138, 0]
click at [224, 223] on li "06:30 AM" at bounding box center [231, 224] width 42 height 15
type input "**********"
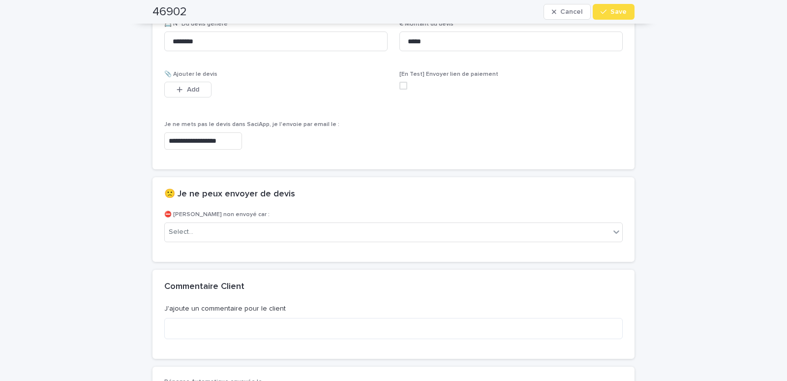
scroll to position [507, 0]
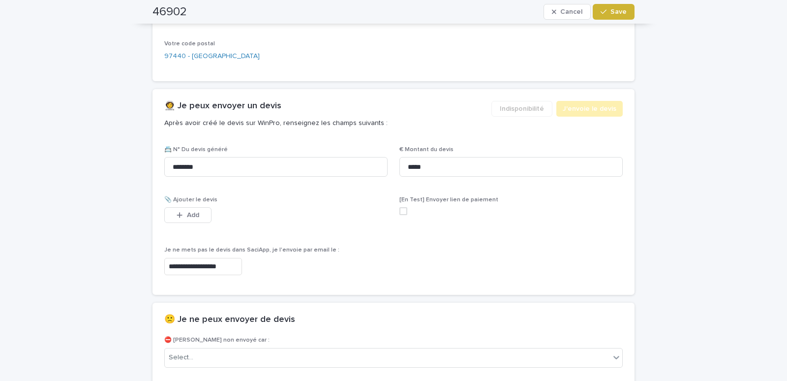
click at [614, 13] on span "Save" at bounding box center [618, 11] width 16 height 7
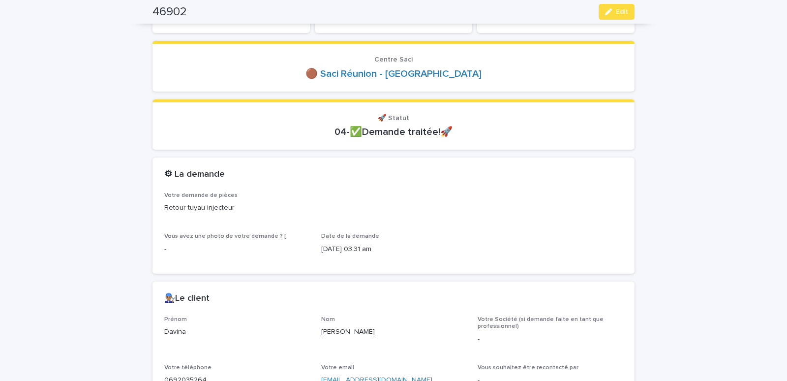
scroll to position [0, 0]
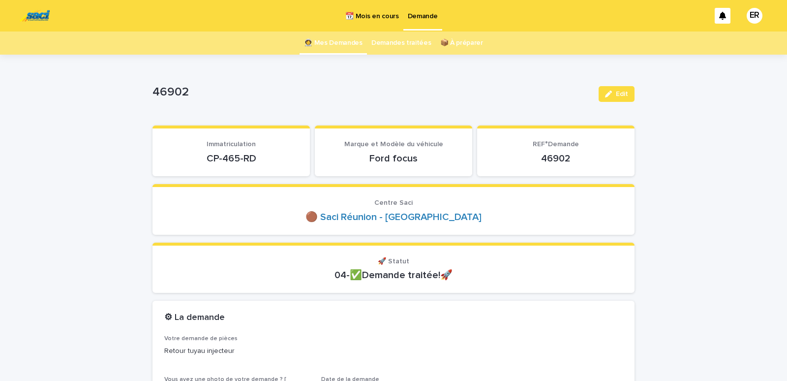
click at [328, 43] on link "👩‍🚀 Mes Demandes" at bounding box center [333, 42] width 59 height 23
